Goal: Task Accomplishment & Management: Use online tool/utility

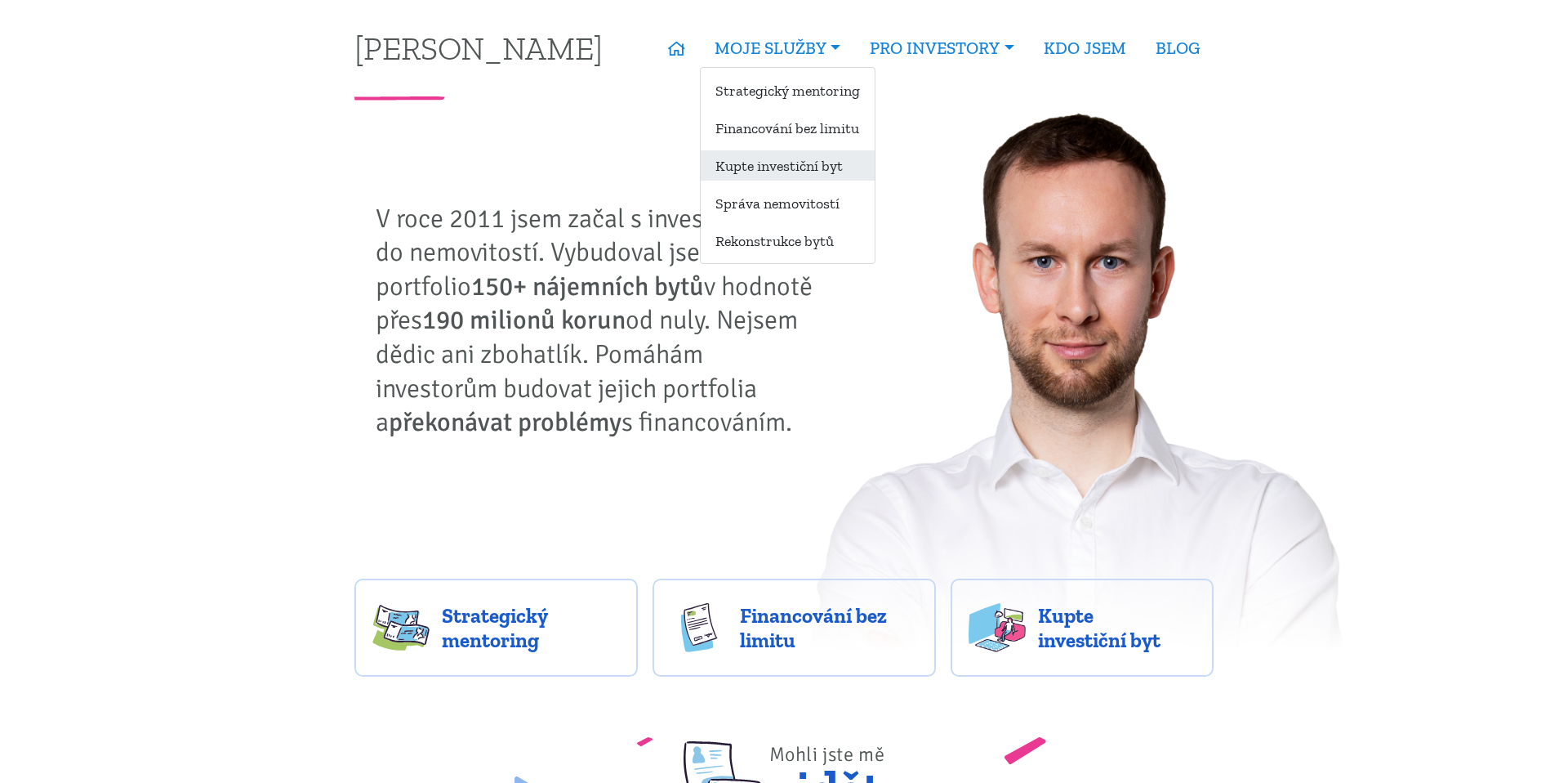
click at [769, 168] on link "Kupte investiční byt" at bounding box center [787, 165] width 174 height 30
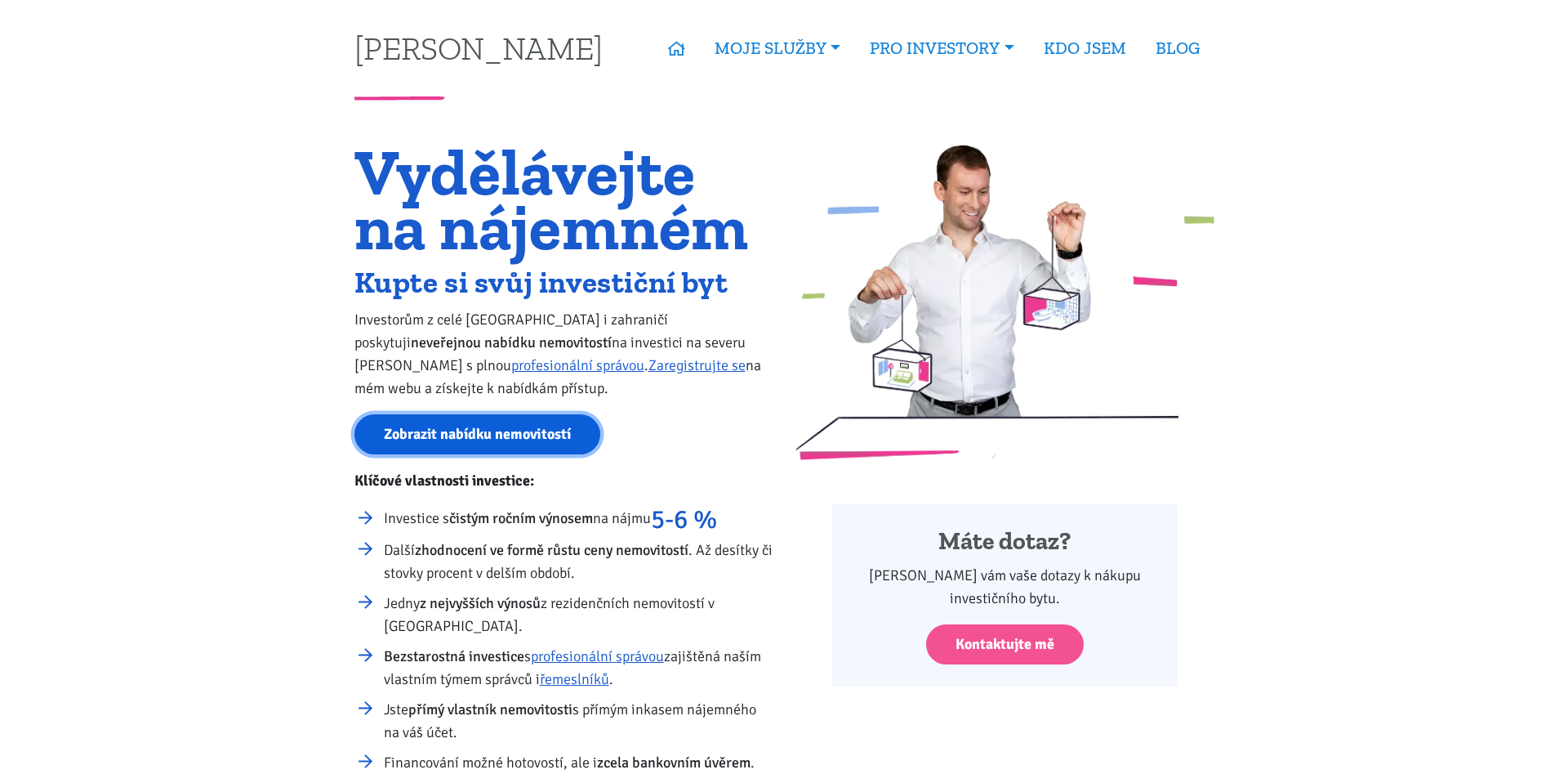
click at [477, 433] on link "Zobrazit nabídku nemovitostí" at bounding box center [476, 434] width 246 height 40
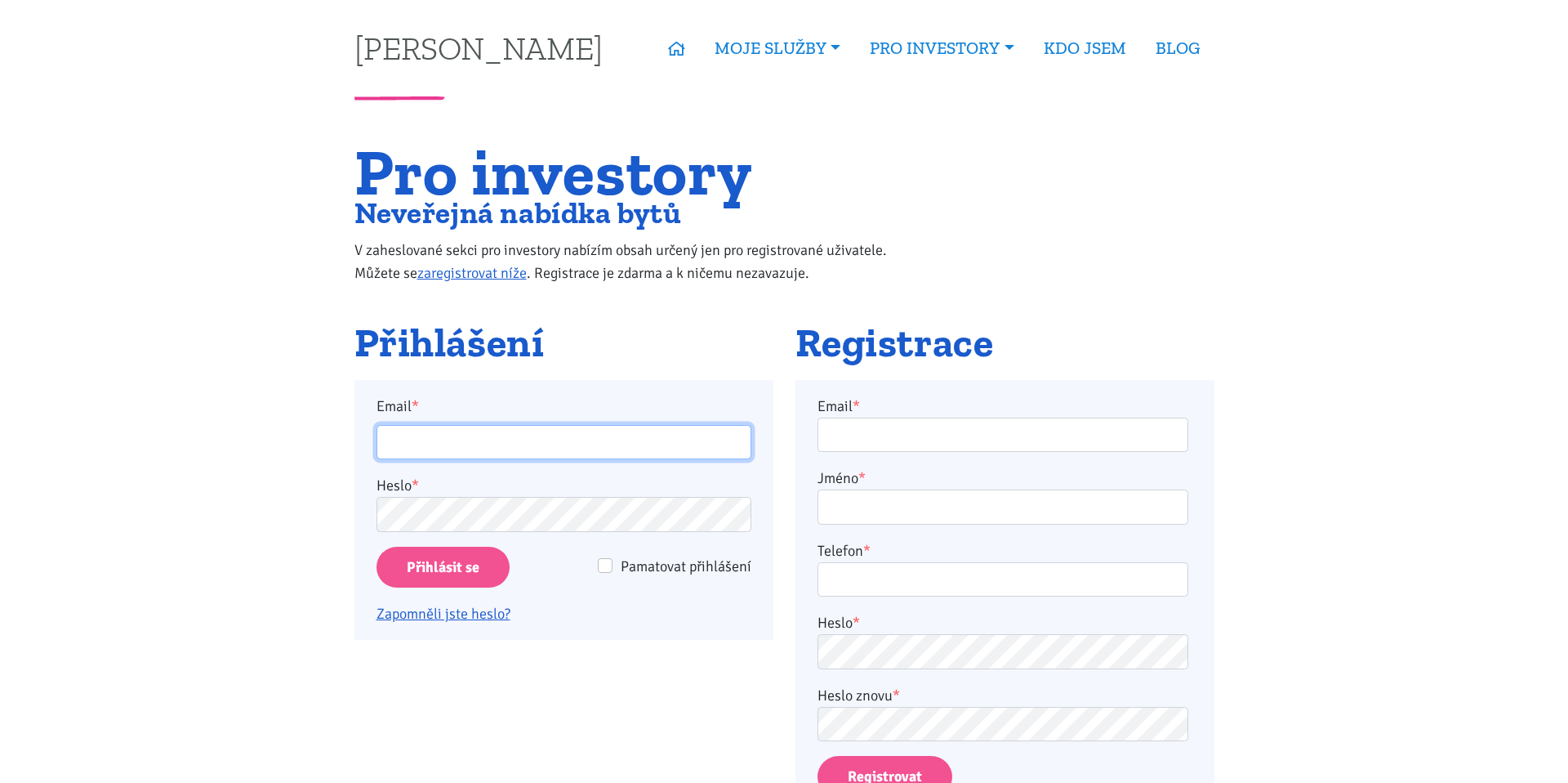
click at [477, 433] on input "Email *" at bounding box center [564, 443] width 375 height 35
type input "jan.hlavon@centrum.cz"
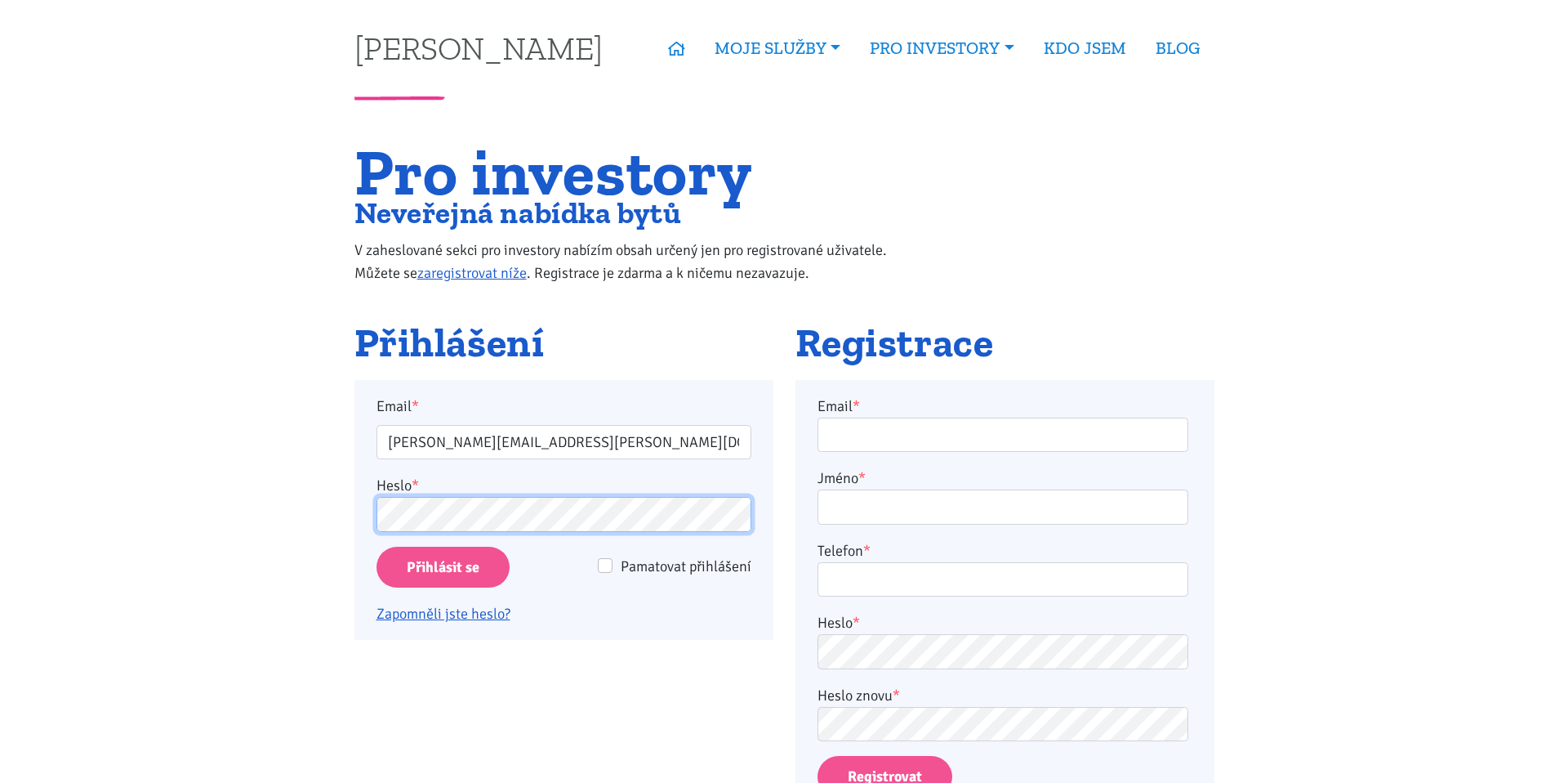
click at [376, 547] on input "Přihlásit se" at bounding box center [442, 567] width 133 height 41
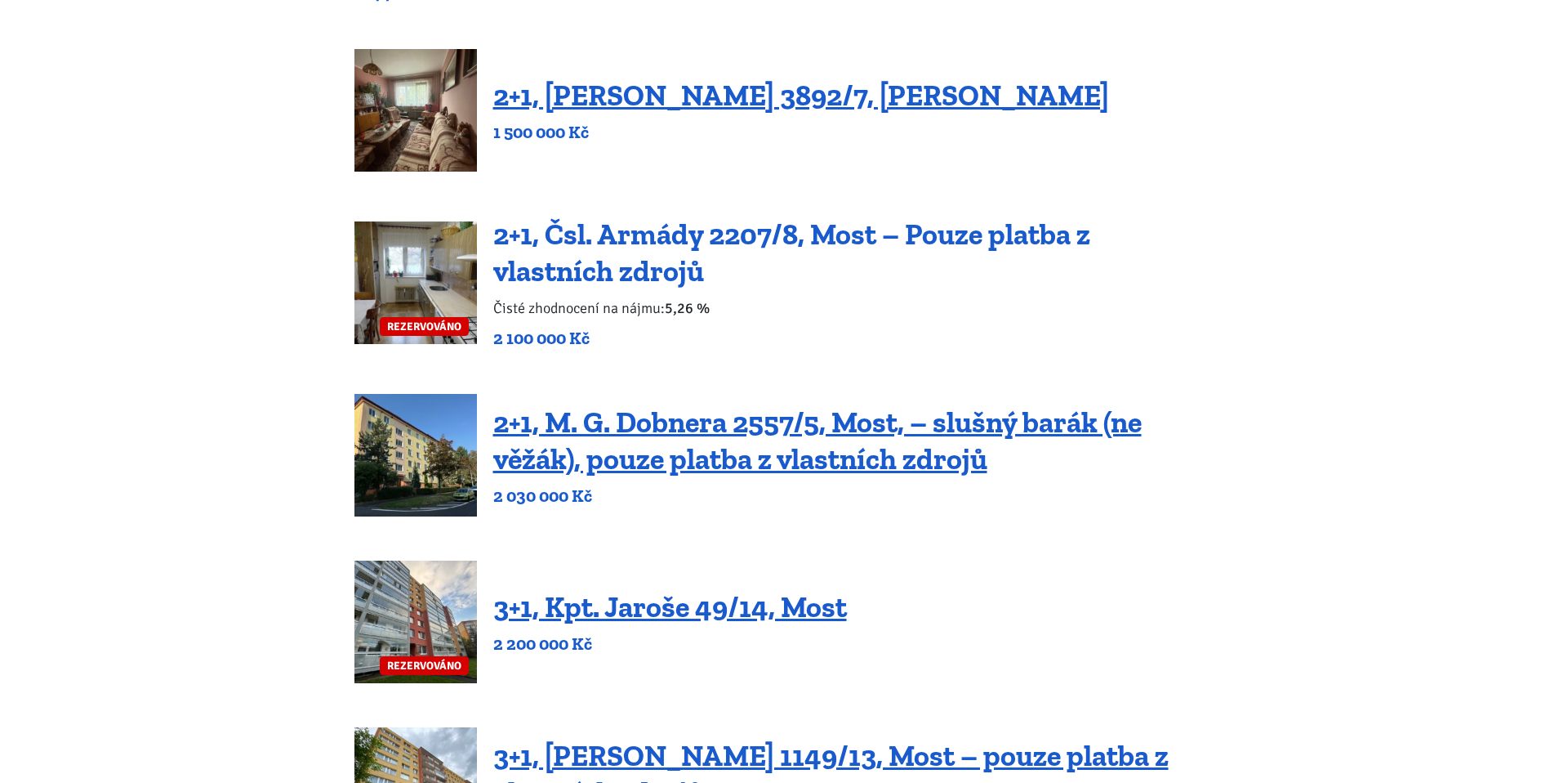
scroll to position [378, 0]
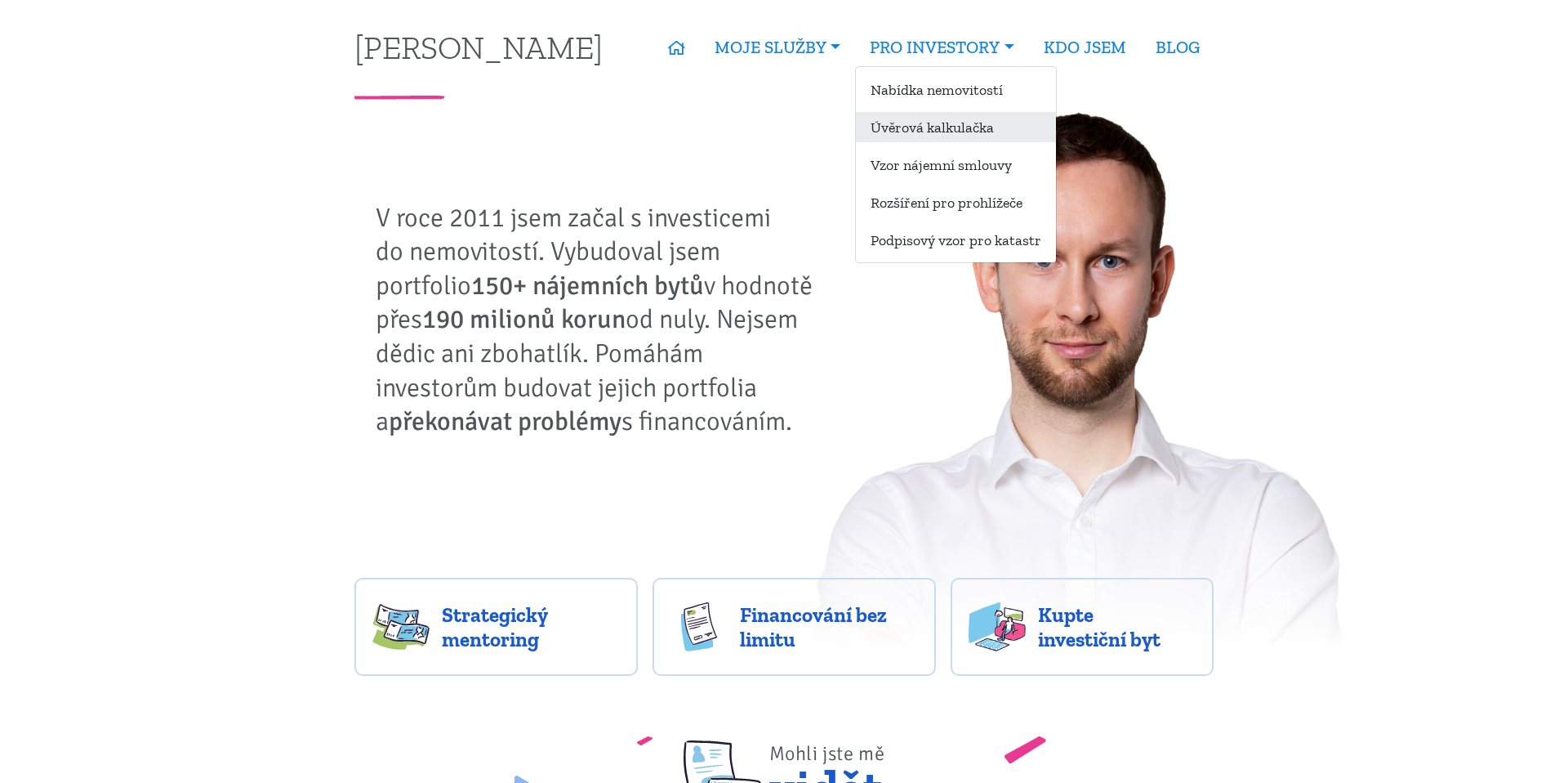
click at [947, 124] on link "Úvěrová kalkulačka" at bounding box center [956, 127] width 200 height 30
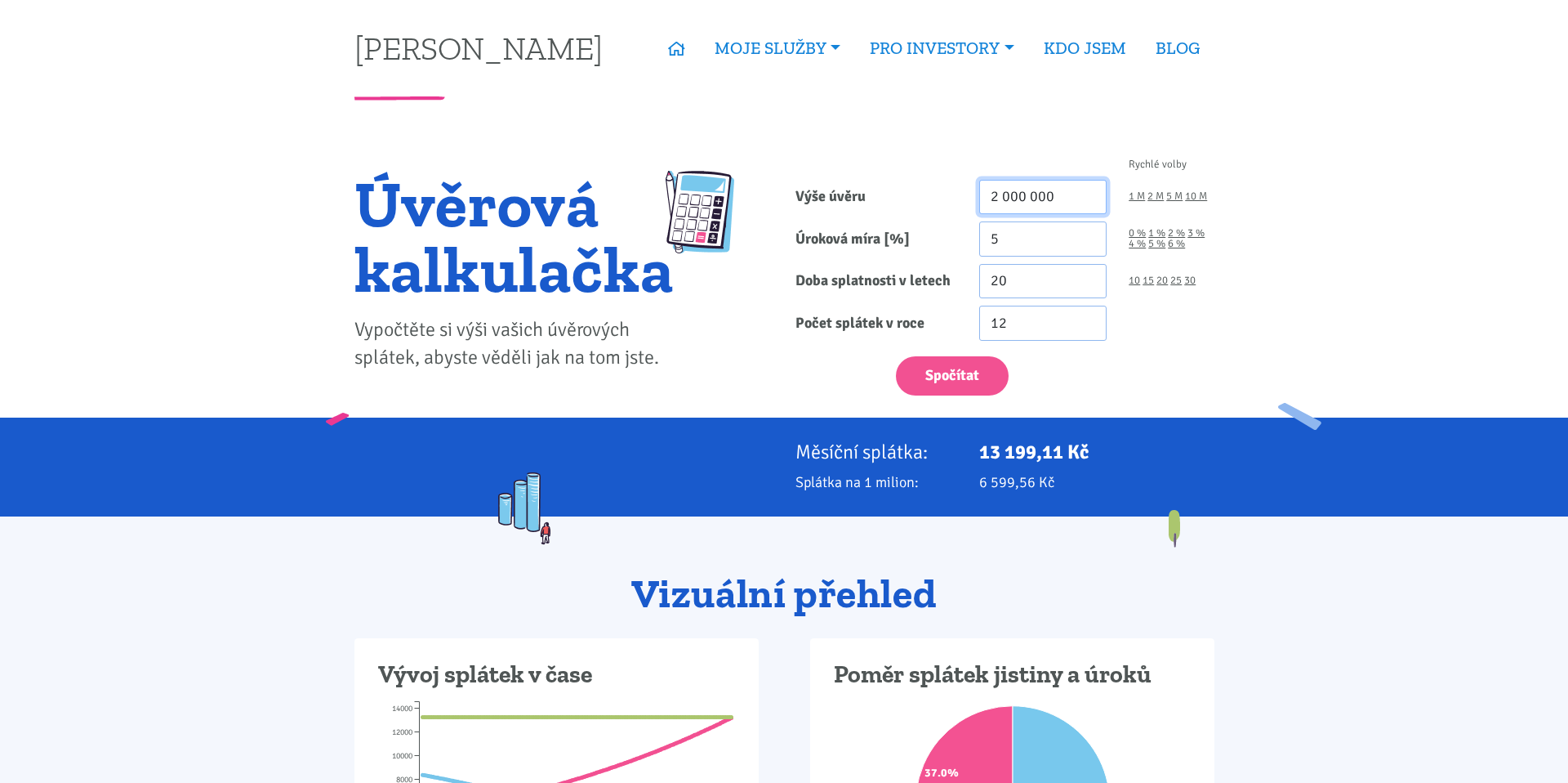
click at [1032, 203] on input "2 000 000" at bounding box center [1042, 197] width 128 height 35
type input "30 000 000"
click at [1027, 283] on input "20" at bounding box center [1042, 282] width 128 height 35
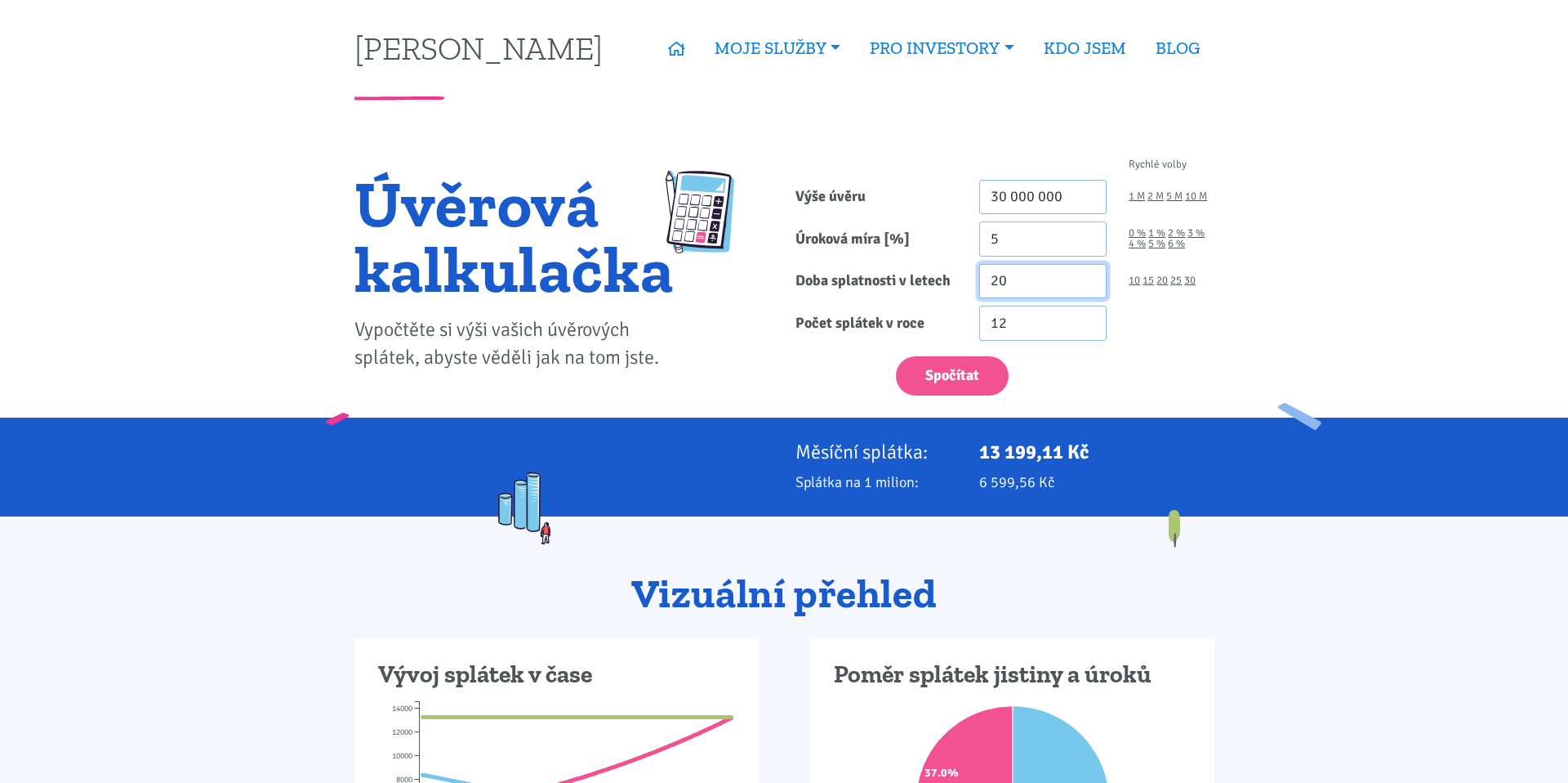
click at [1027, 283] on input "20" at bounding box center [1042, 282] width 128 height 35
type input "30"
click at [965, 382] on button "Spočítat" at bounding box center [952, 376] width 113 height 40
type input "30000000"
